Goal: Information Seeking & Learning: Stay updated

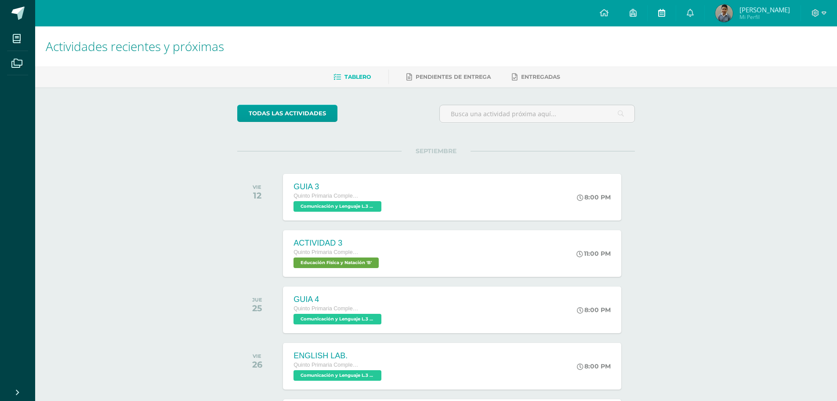
click at [676, 20] on link at bounding box center [662, 13] width 28 height 26
click at [703, 14] on link at bounding box center [691, 13] width 28 height 26
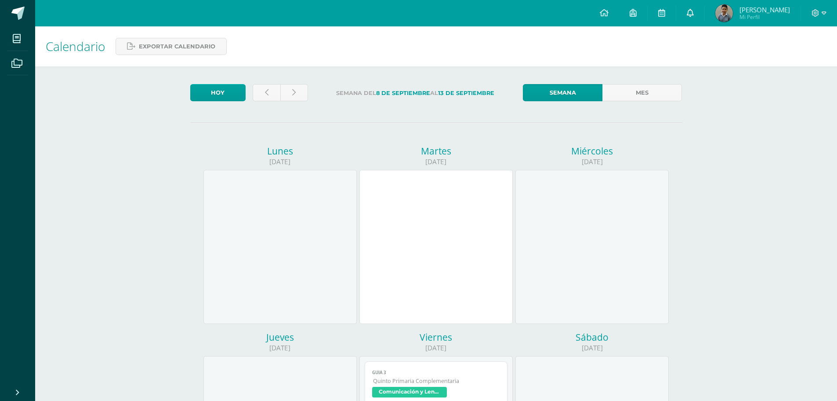
click at [694, 14] on icon at bounding box center [690, 13] width 7 height 8
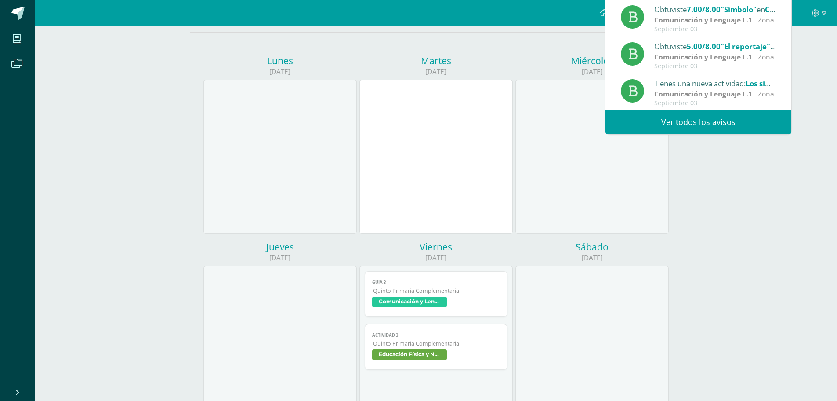
scroll to position [132, 0]
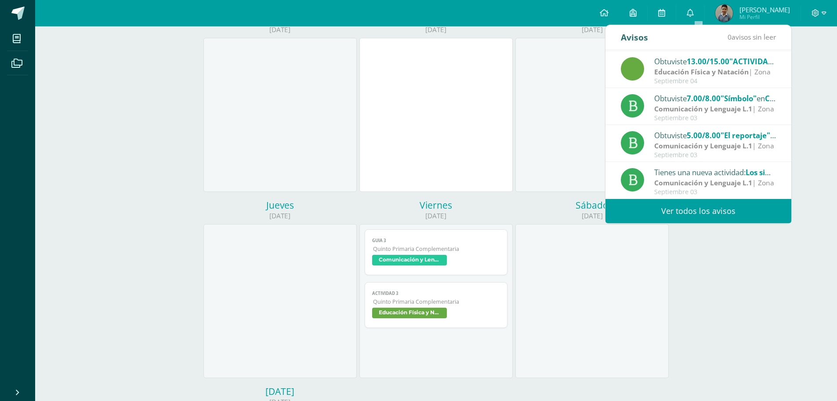
click at [708, 210] on link "Ver todos los avisos" at bounding box center [699, 211] width 186 height 24
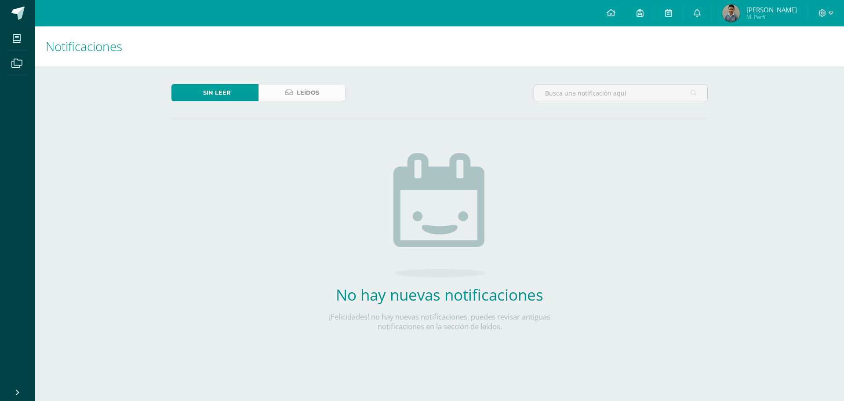
click at [326, 96] on link "Leídos" at bounding box center [302, 92] width 87 height 17
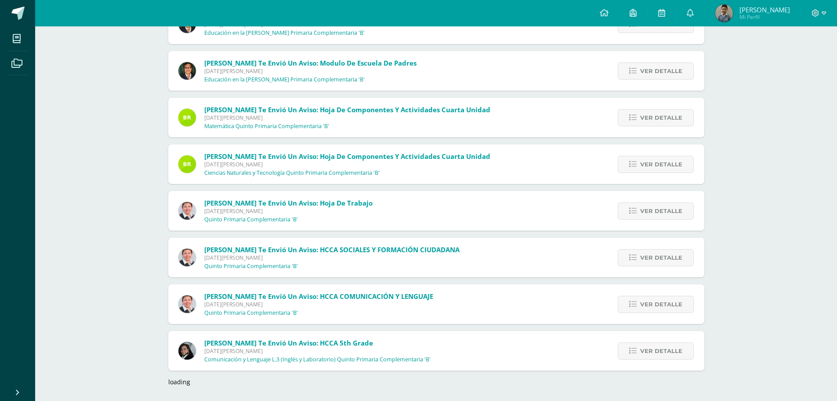
scroll to position [2091, 0]
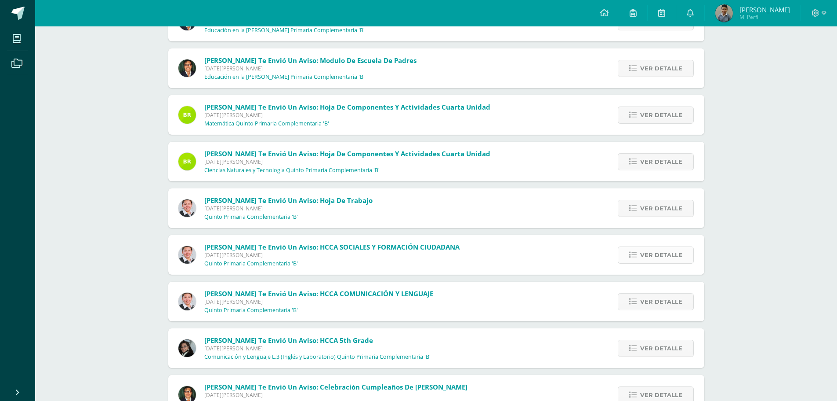
click at [655, 250] on span "Ver detalle" at bounding box center [662, 255] width 42 height 16
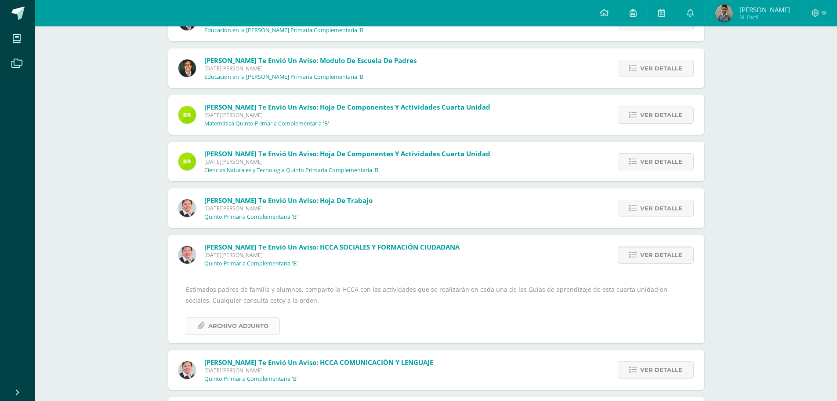
click at [232, 329] on span "Archivo Adjunto" at bounding box center [238, 325] width 60 height 16
